Goal: Task Accomplishment & Management: Manage account settings

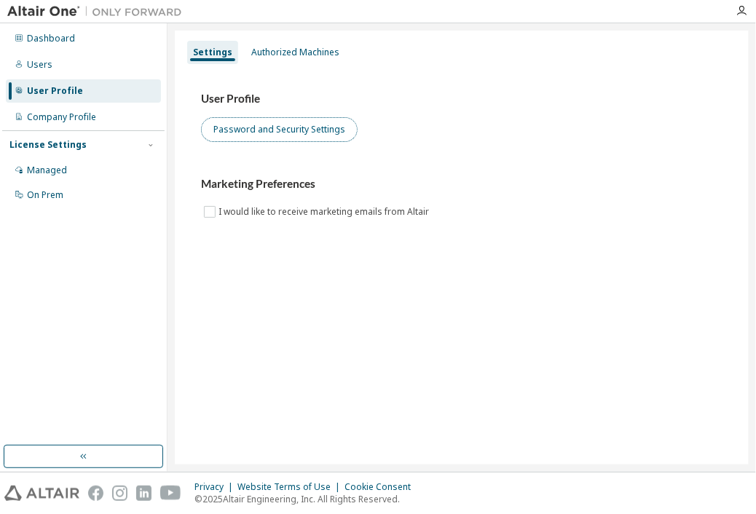
click at [252, 128] on button "Password and Security Settings" at bounding box center [279, 129] width 157 height 25
click at [222, 134] on button "Password and Security Settings" at bounding box center [279, 129] width 157 height 25
